Goal: Information Seeking & Learning: Learn about a topic

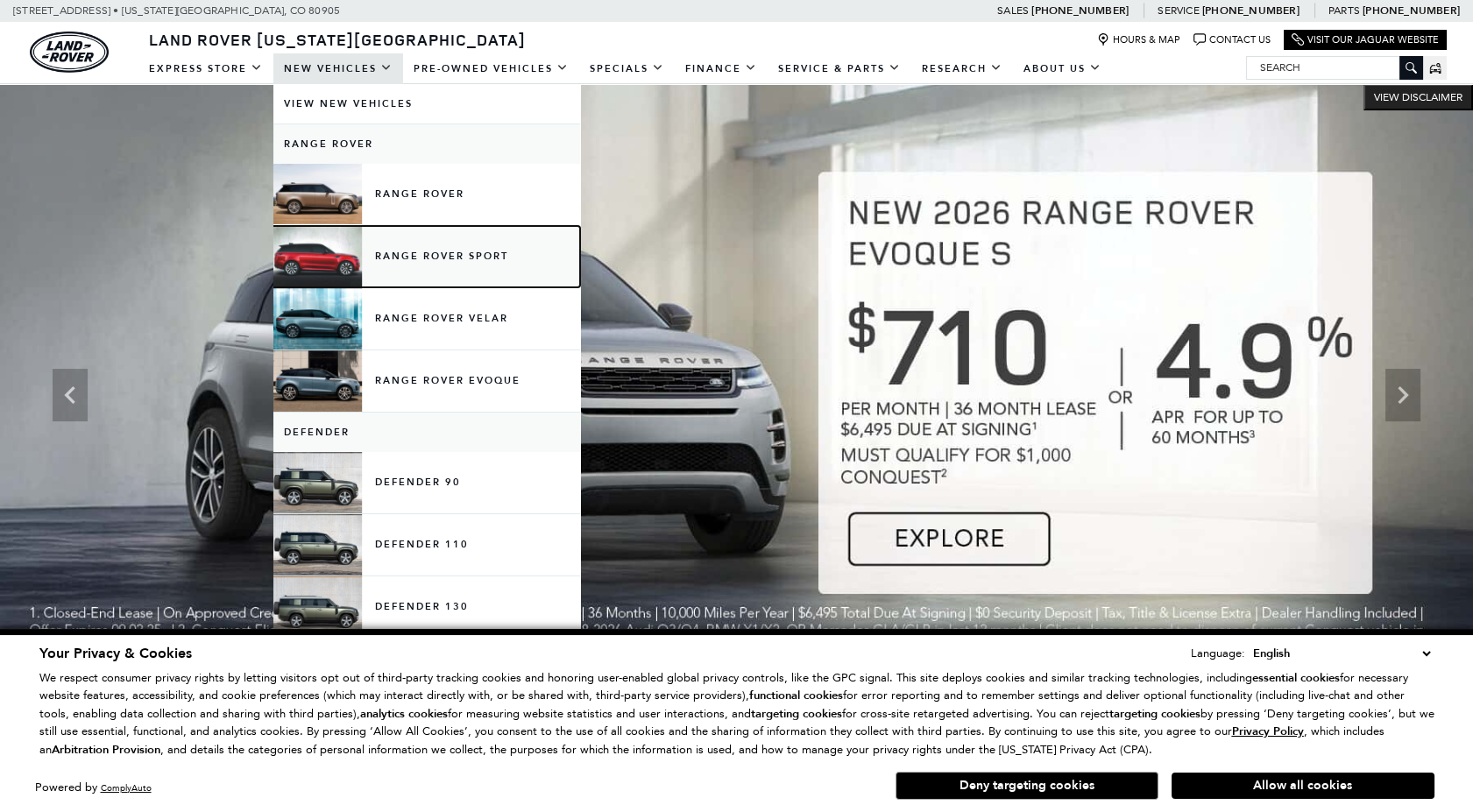
click at [337, 242] on link "Range Rover Sport" at bounding box center [427, 256] width 307 height 61
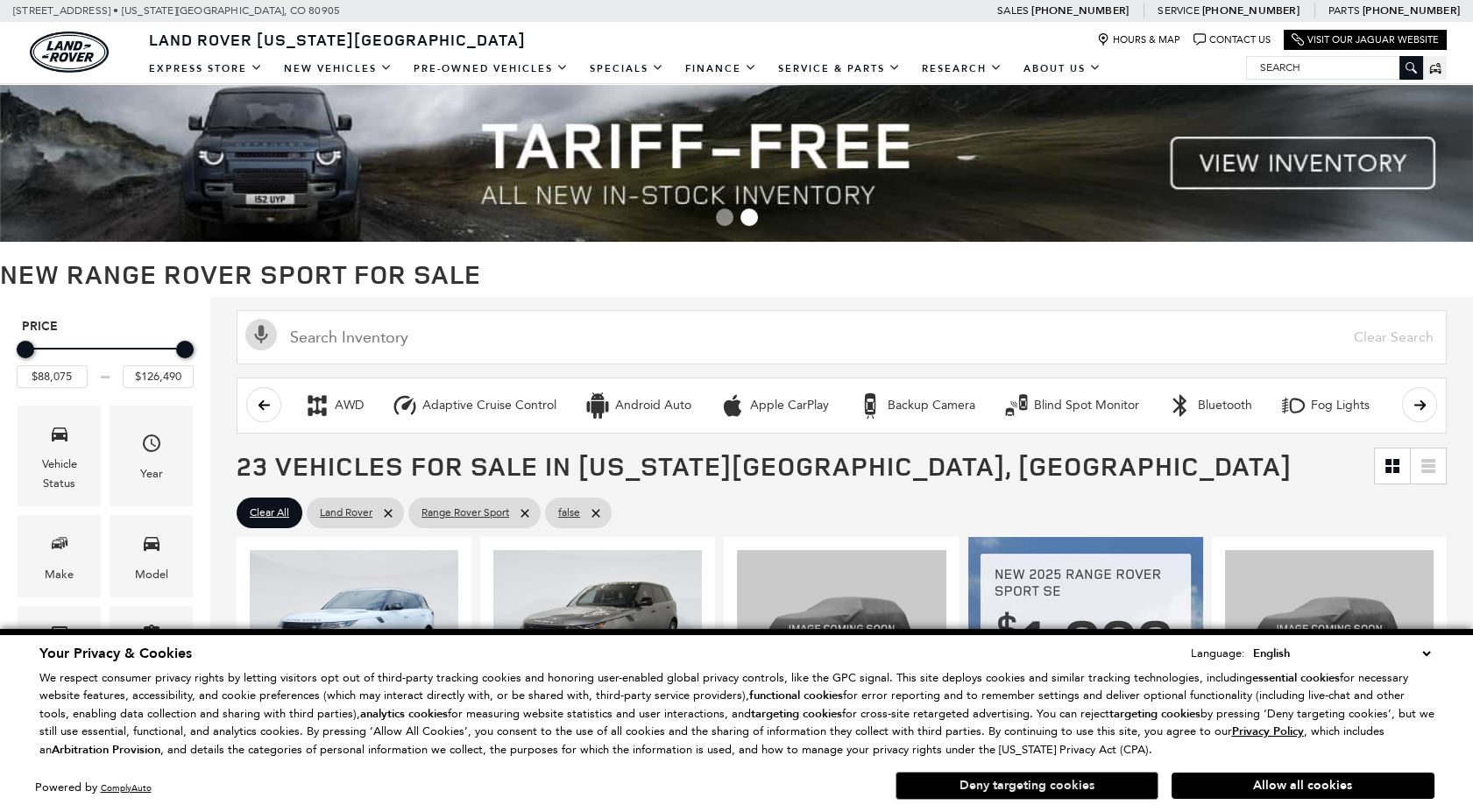
click at [967, 792] on button "Deny targeting cookies" at bounding box center [1027, 785] width 263 height 28
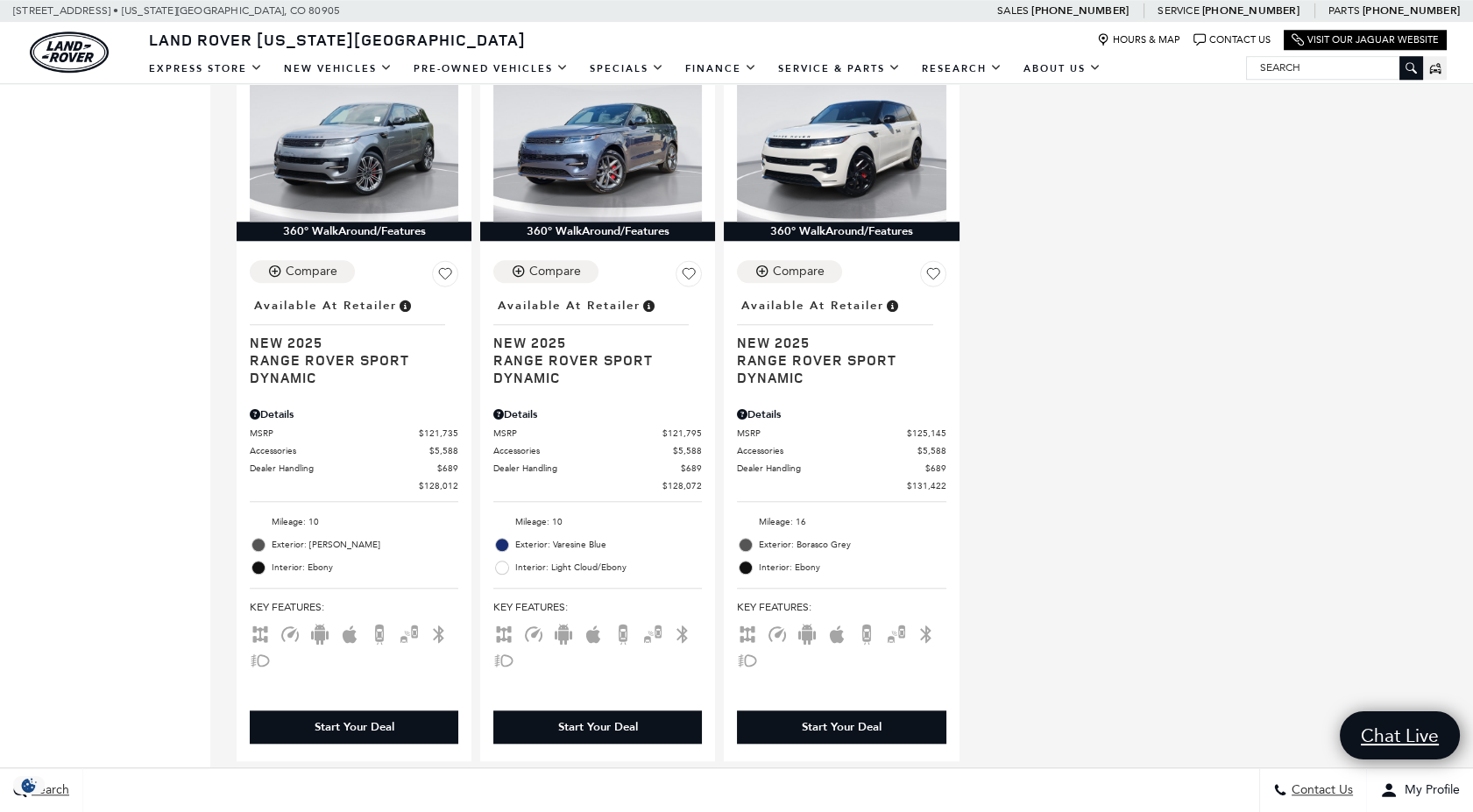
scroll to position [3697, 0]
